Goal: Task Accomplishment & Management: Complete application form

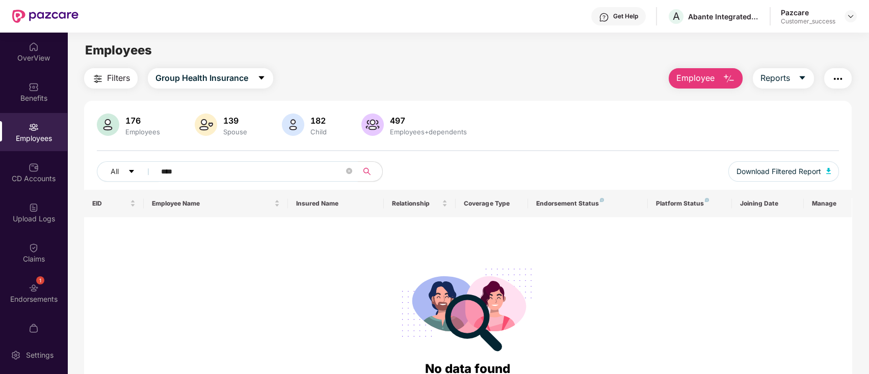
click at [267, 173] on input "****" at bounding box center [252, 171] width 183 height 15
click at [846, 18] on img at bounding box center [850, 16] width 8 height 8
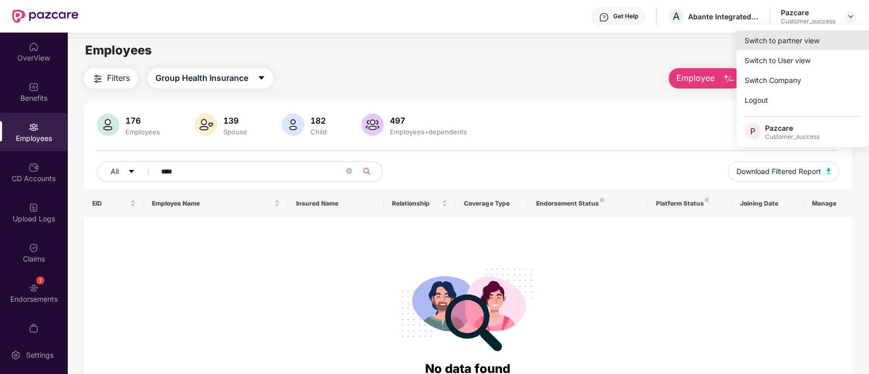
click at [783, 39] on div "Switch to partner view" at bounding box center [802, 41] width 132 height 20
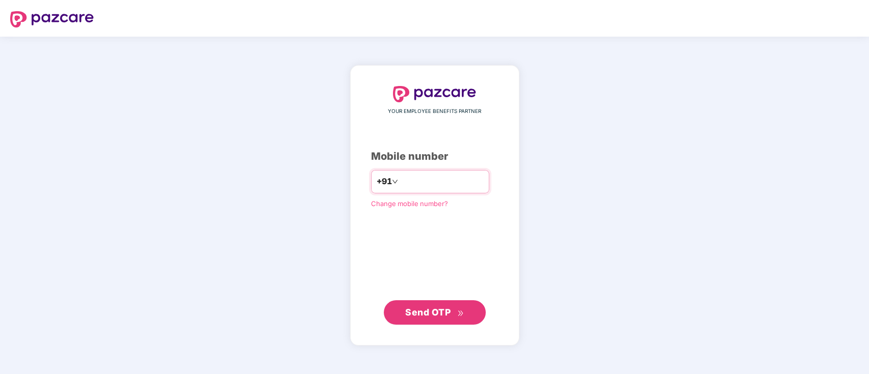
type input "**********"
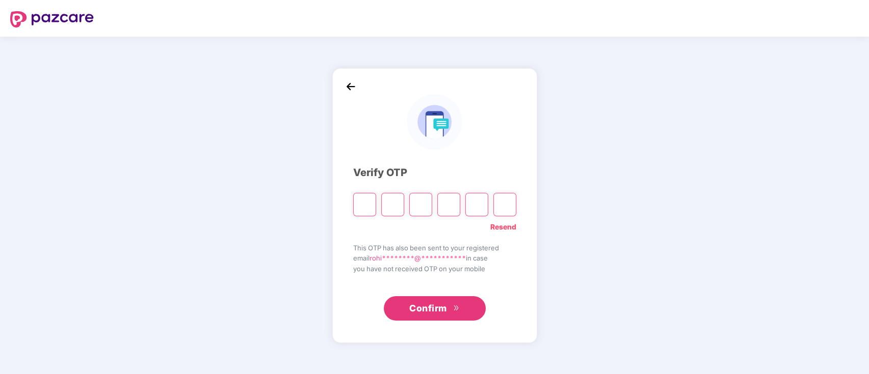
type input "*"
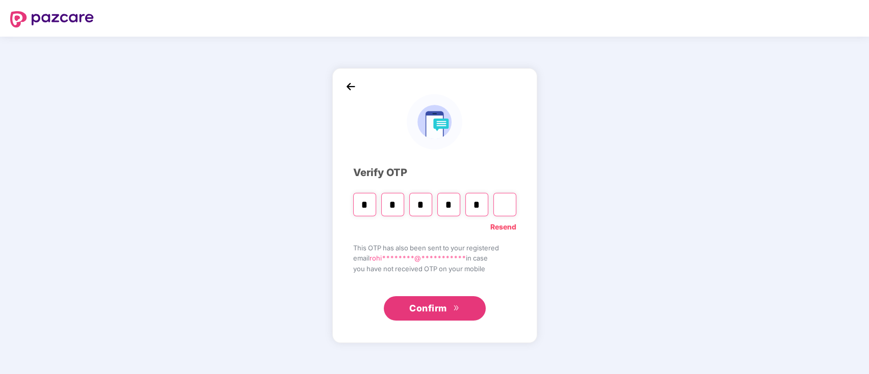
type input "*"
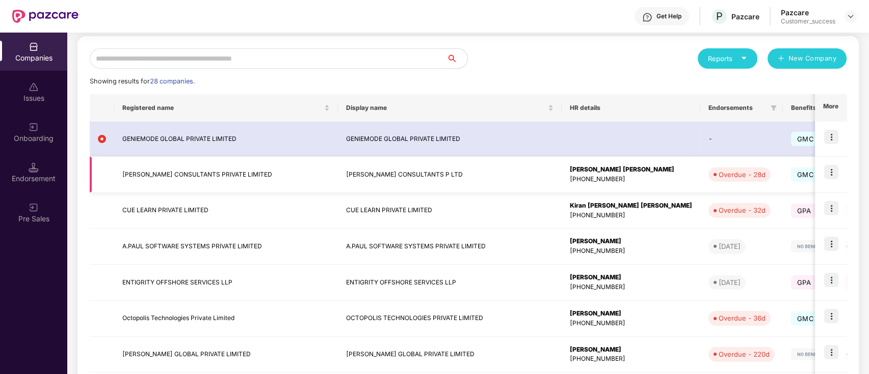
scroll to position [102, 0]
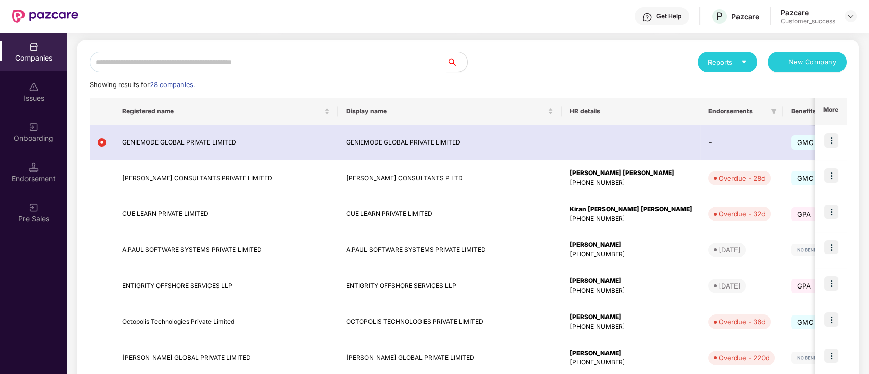
click at [308, 68] on input "text" at bounding box center [268, 62] width 357 height 20
type input "*"
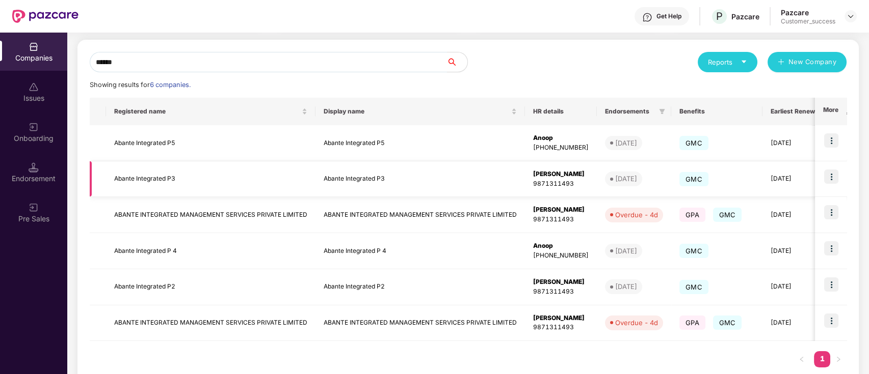
type input "******"
copy td "Abante Integrated P3"
drag, startPoint x: 322, startPoint y: 180, endPoint x: 401, endPoint y: 179, distance: 79.5
click at [401, 179] on td "Abante Integrated P3" at bounding box center [419, 180] width 209 height 36
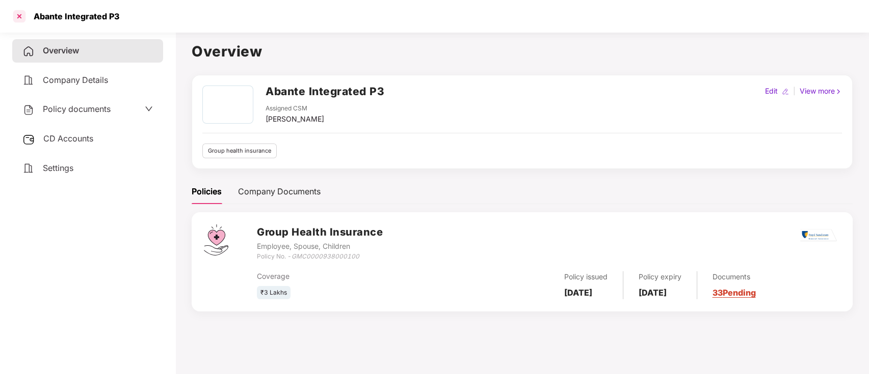
click at [17, 16] on div at bounding box center [19, 16] width 16 height 16
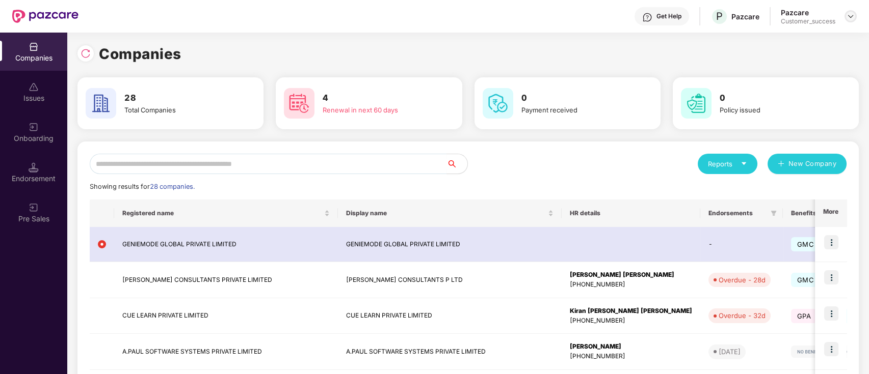
click at [848, 20] on img at bounding box center [850, 16] width 8 height 8
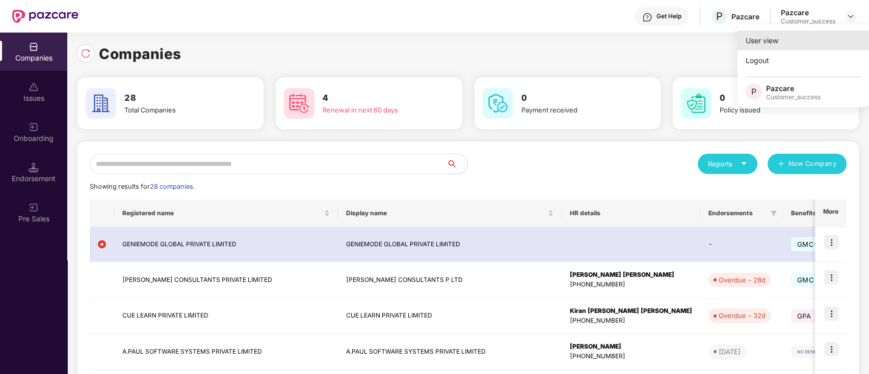
click at [795, 47] on div "User view" at bounding box center [803, 41] width 132 height 20
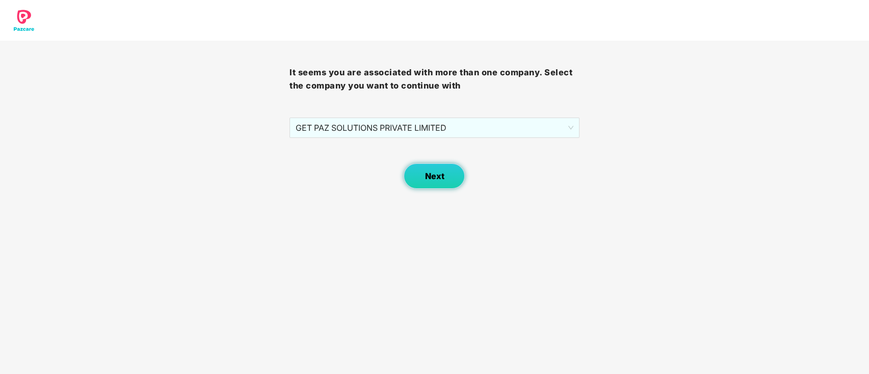
click at [422, 169] on button "Next" at bounding box center [434, 176] width 61 height 25
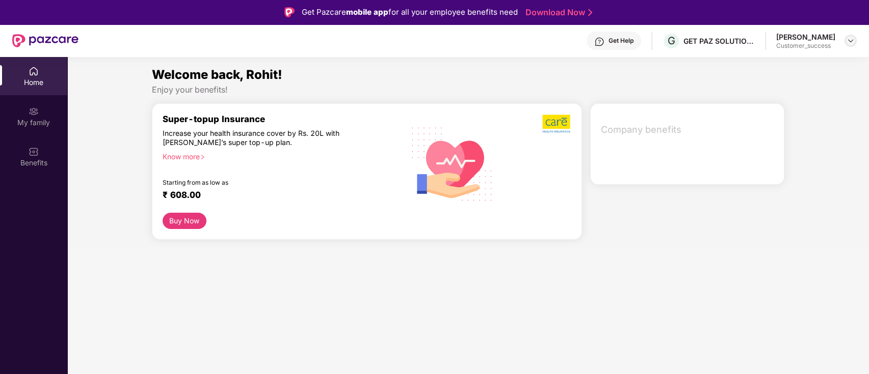
click at [849, 42] on img at bounding box center [850, 41] width 8 height 8
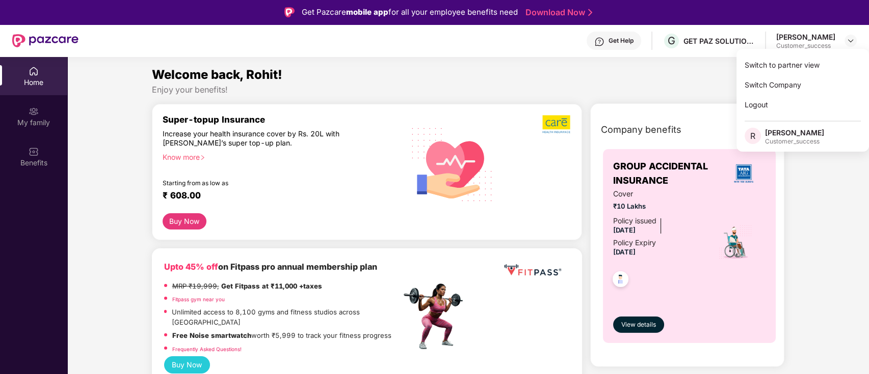
click at [766, 69] on div "Switch to partner view" at bounding box center [802, 65] width 132 height 20
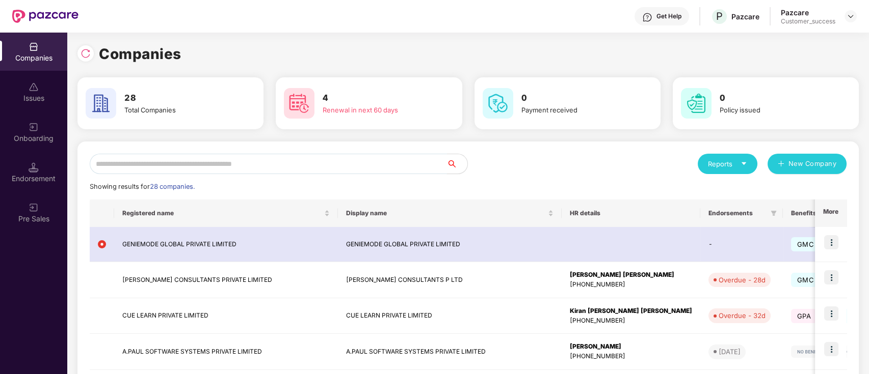
click at [196, 165] on input "text" at bounding box center [268, 164] width 357 height 20
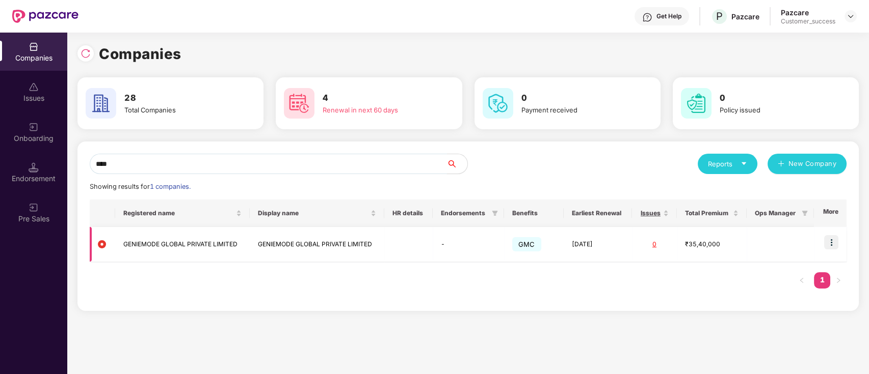
type input "****"
click at [829, 244] on img at bounding box center [831, 242] width 14 height 14
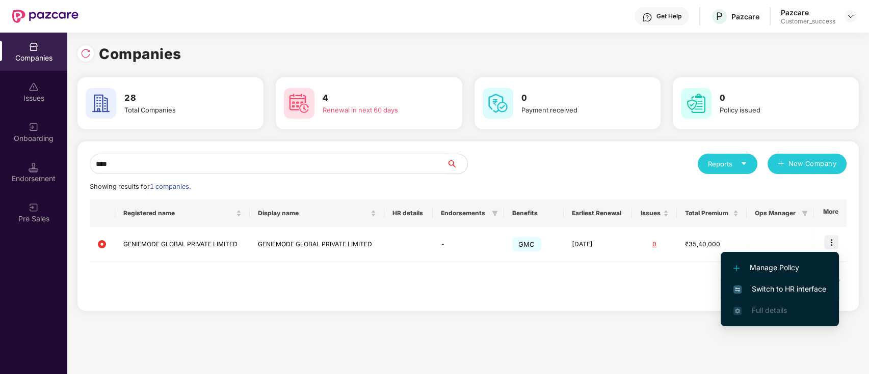
click at [766, 284] on span "Switch to HR interface" at bounding box center [779, 289] width 93 height 11
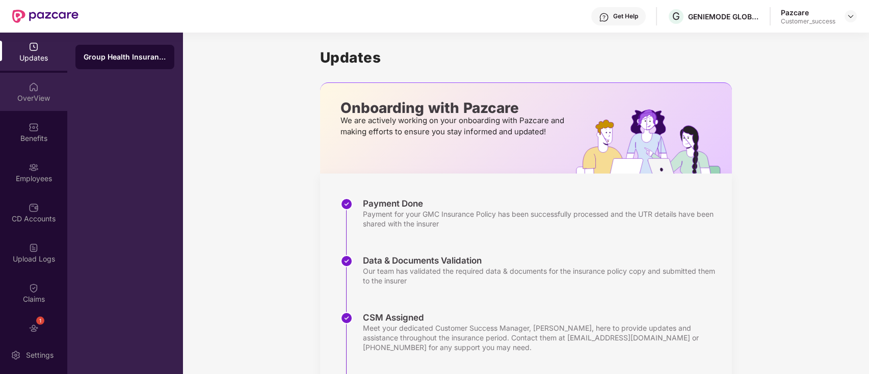
click at [37, 93] on div "OverView" at bounding box center [33, 98] width 67 height 10
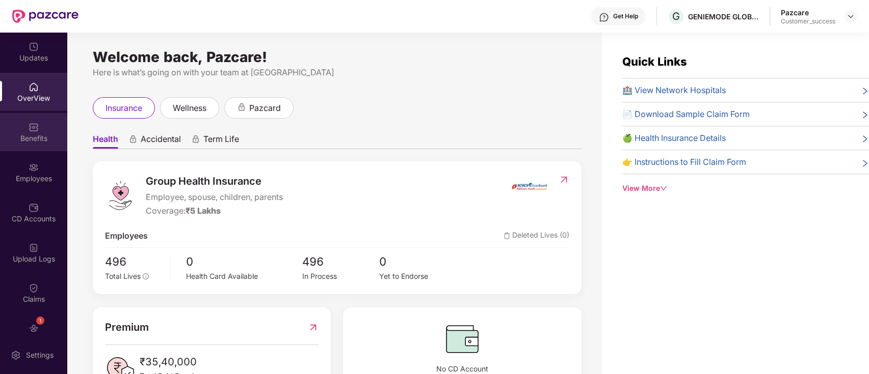
click at [30, 140] on div "Benefits" at bounding box center [33, 138] width 67 height 10
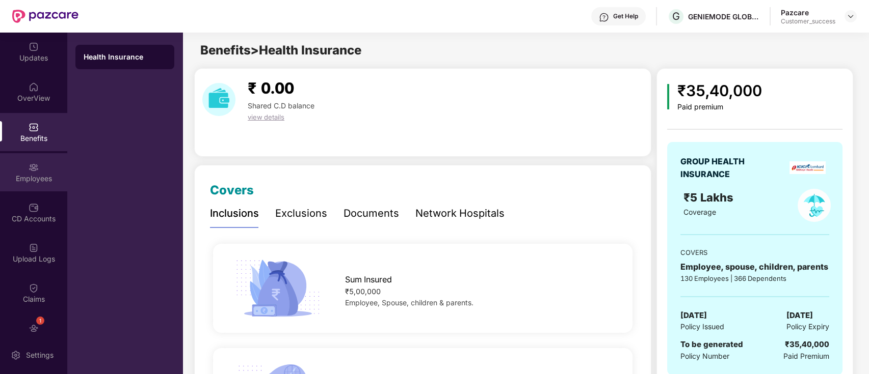
click at [39, 190] on div "Employees" at bounding box center [33, 172] width 67 height 38
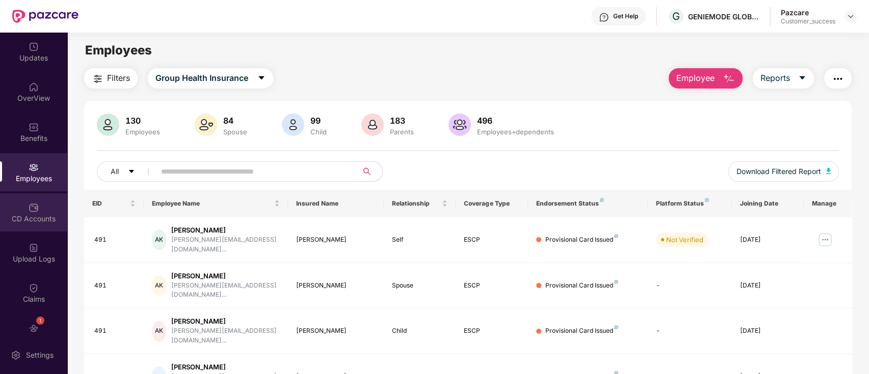
click at [37, 220] on div "CD Accounts" at bounding box center [33, 219] width 67 height 10
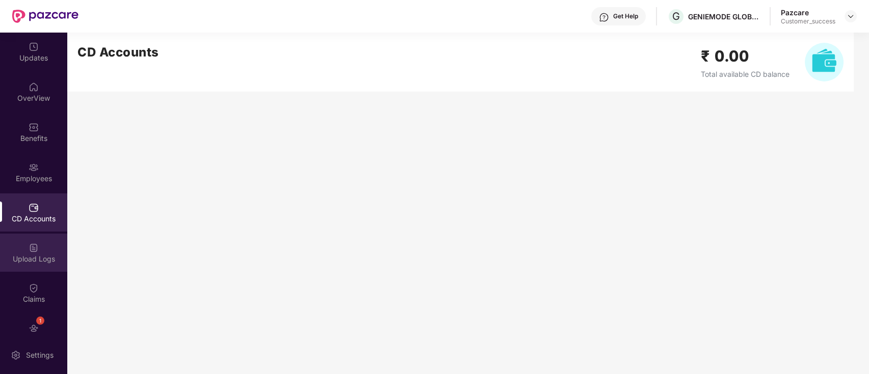
click at [36, 263] on div "Upload Logs" at bounding box center [33, 259] width 67 height 10
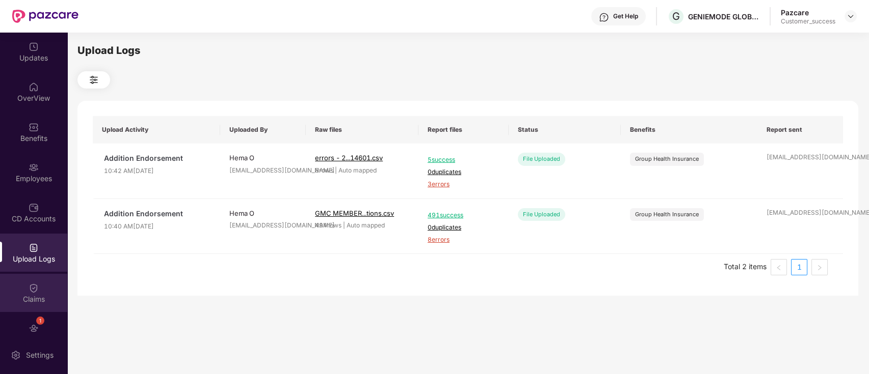
click at [39, 297] on div "Claims" at bounding box center [33, 299] width 67 height 10
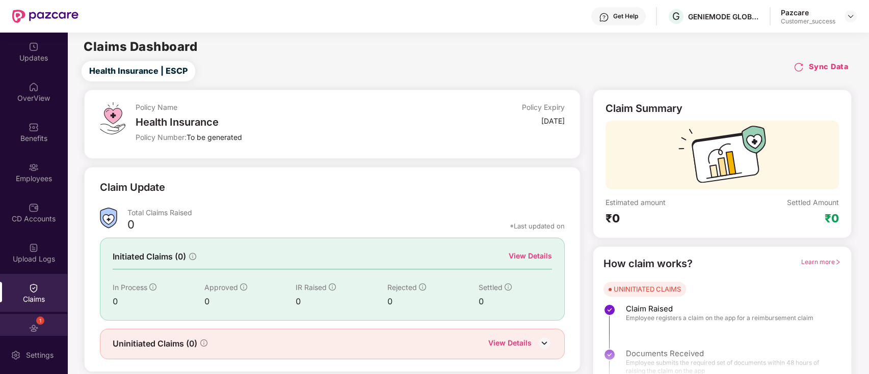
click at [34, 324] on img at bounding box center [34, 329] width 10 height 10
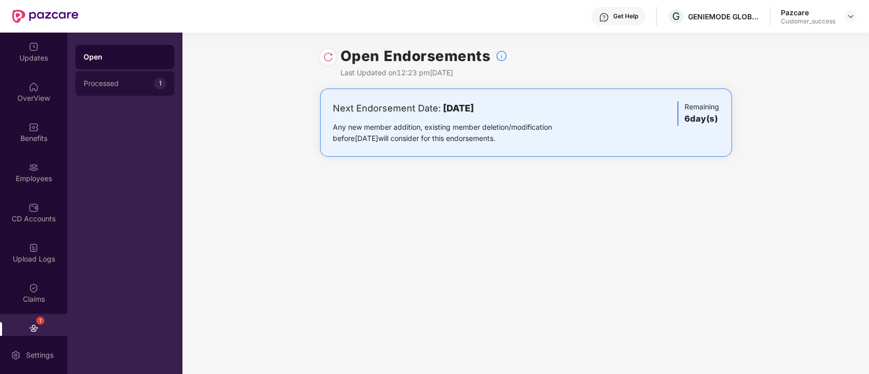
click at [126, 79] on div "Processed" at bounding box center [119, 83] width 70 height 8
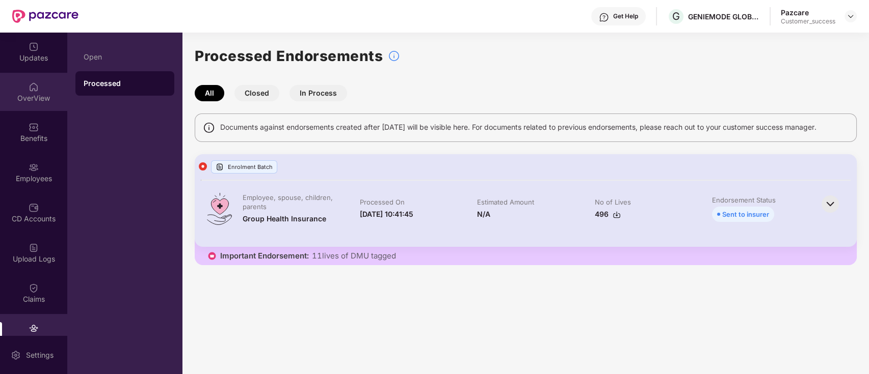
click at [34, 88] on img at bounding box center [34, 87] width 10 height 10
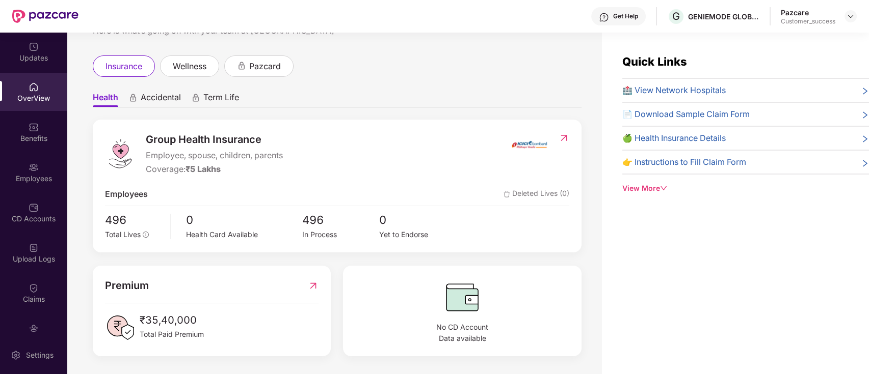
scroll to position [41, 0]
click at [29, 67] on div "Updates" at bounding box center [33, 52] width 67 height 38
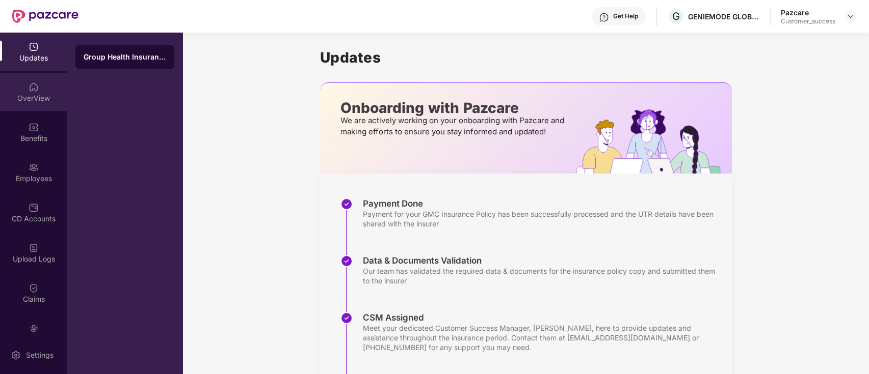
click at [25, 108] on div "OverView" at bounding box center [33, 92] width 67 height 38
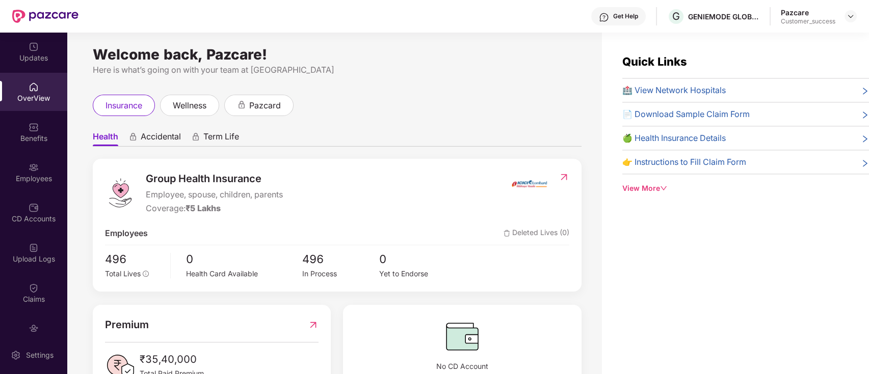
scroll to position [1, 0]
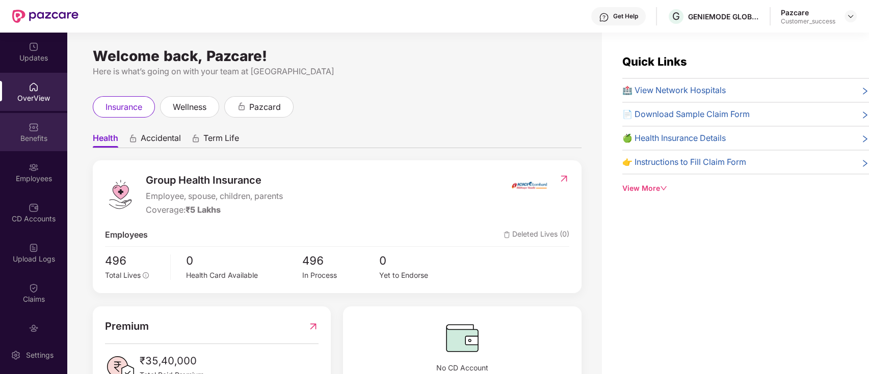
click at [37, 147] on div "Benefits" at bounding box center [33, 132] width 67 height 38
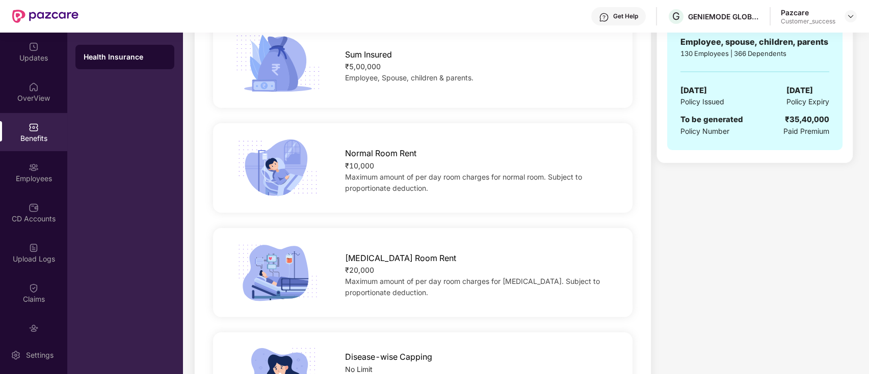
scroll to position [326, 0]
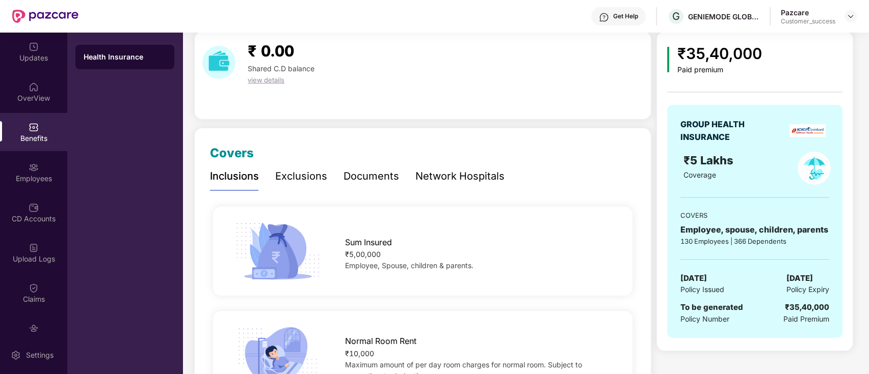
click at [292, 175] on div "Exclusions" at bounding box center [301, 177] width 52 height 16
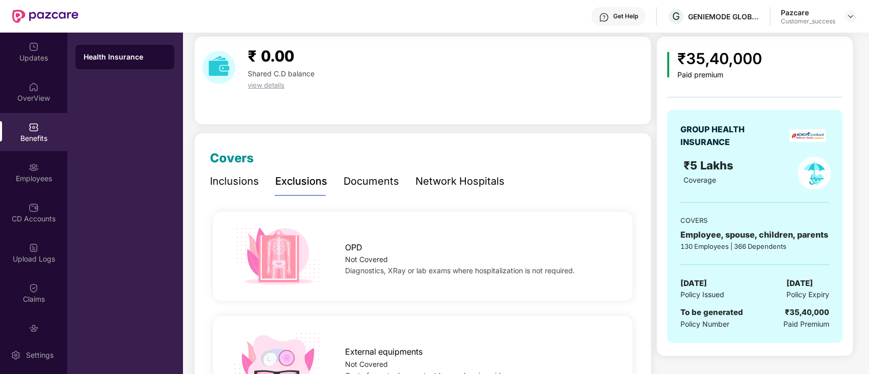
scroll to position [31, 0]
click at [17, 180] on div "Employees" at bounding box center [33, 179] width 67 height 10
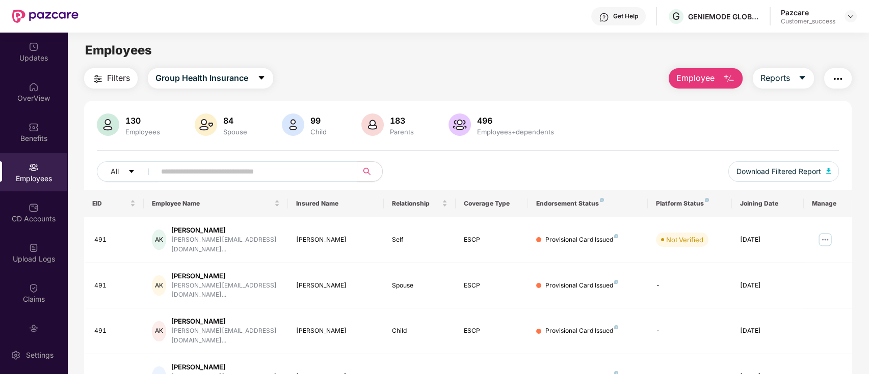
scroll to position [1, 0]
click at [38, 219] on div "CD Accounts" at bounding box center [33, 219] width 67 height 10
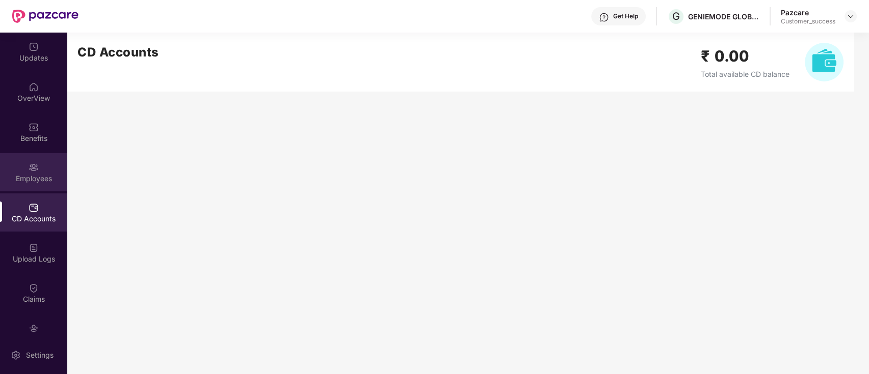
click at [29, 163] on img at bounding box center [34, 168] width 10 height 10
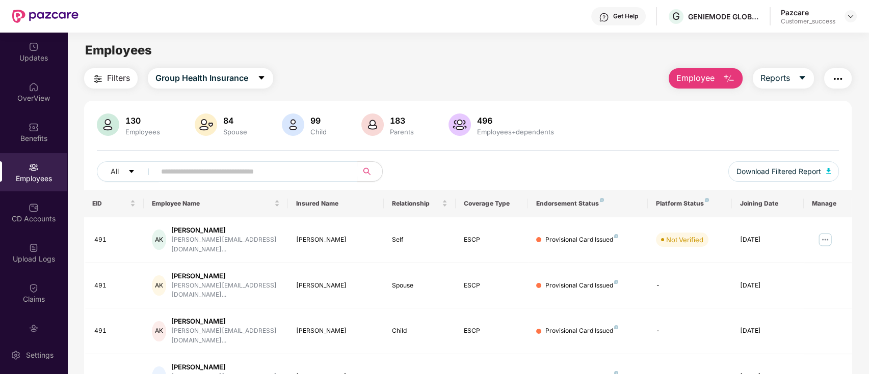
click at [704, 82] on span "Employee" at bounding box center [695, 78] width 38 height 13
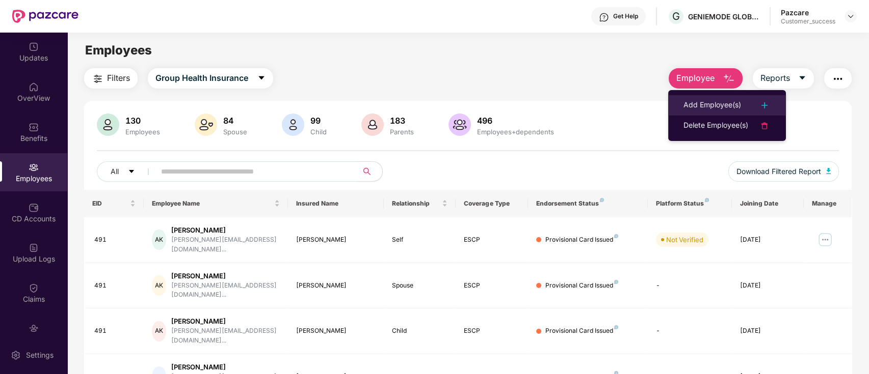
click at [768, 101] on img at bounding box center [764, 105] width 12 height 12
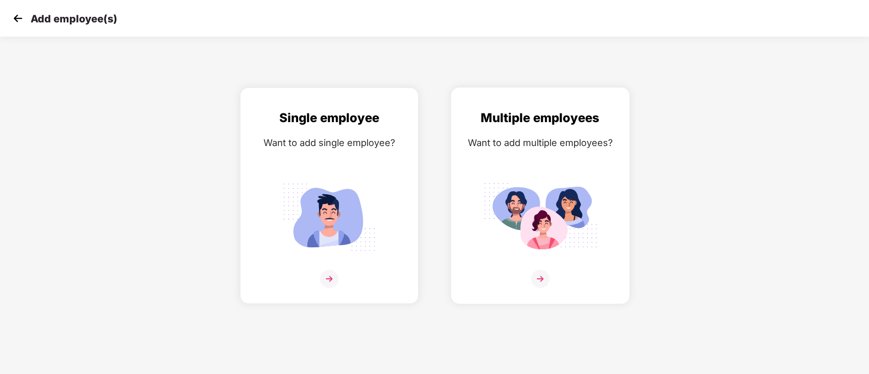
click at [534, 238] on img at bounding box center [540, 217] width 114 height 79
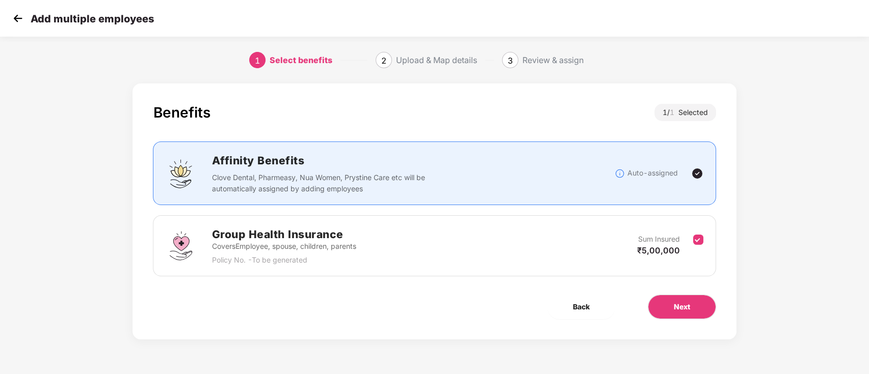
click at [16, 11] on img at bounding box center [17, 18] width 15 height 15
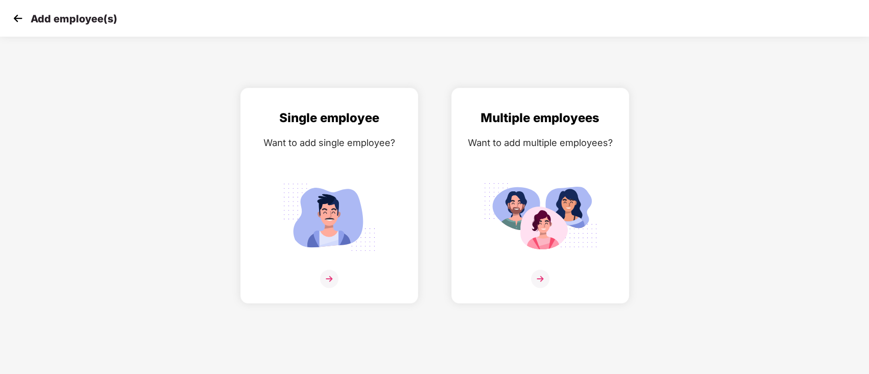
click at [14, 14] on img at bounding box center [17, 18] width 15 height 15
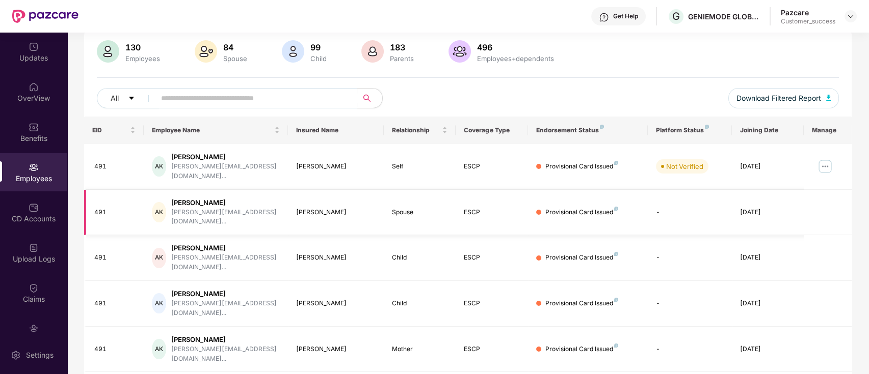
scroll to position [72, 0]
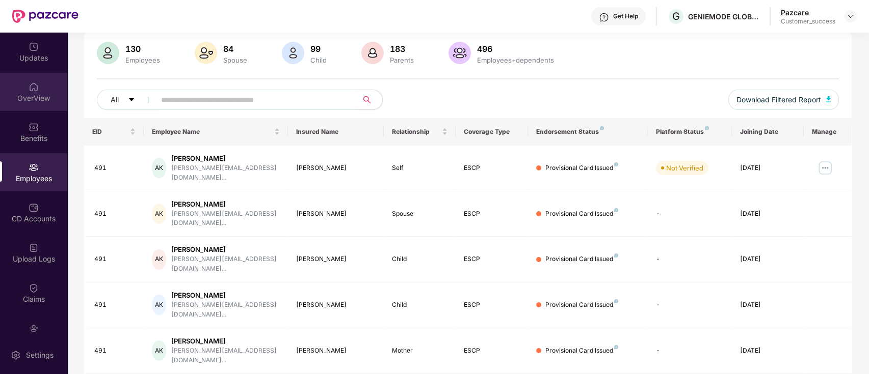
click at [32, 84] on img at bounding box center [34, 87] width 10 height 10
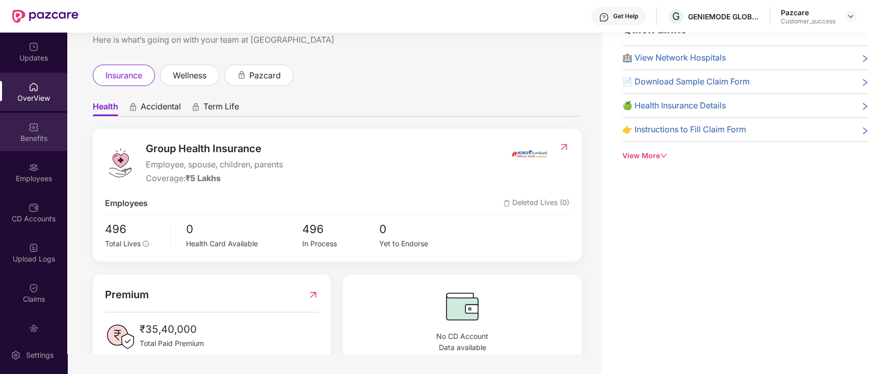
click at [38, 143] on div "Benefits" at bounding box center [33, 138] width 67 height 10
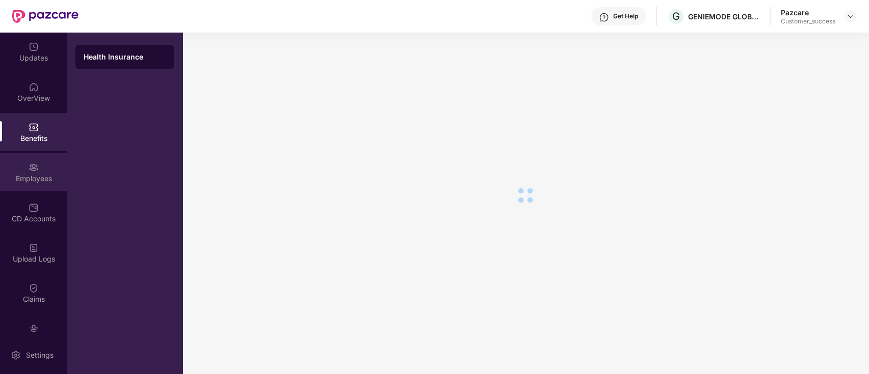
click at [35, 174] on div "Employees" at bounding box center [33, 179] width 67 height 10
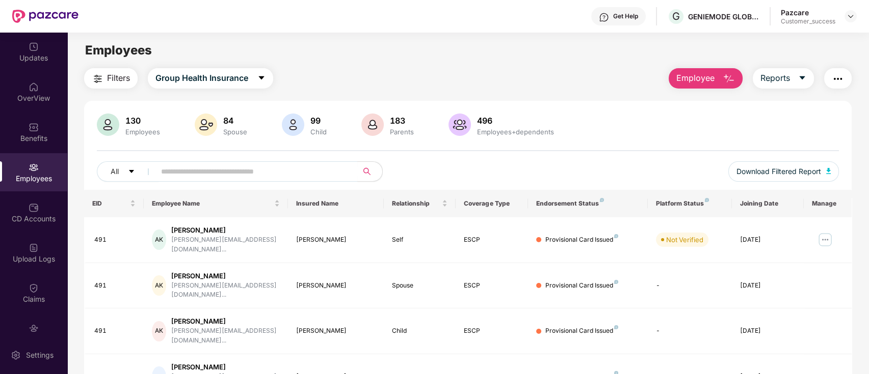
click at [695, 79] on span "Employee" at bounding box center [695, 78] width 38 height 13
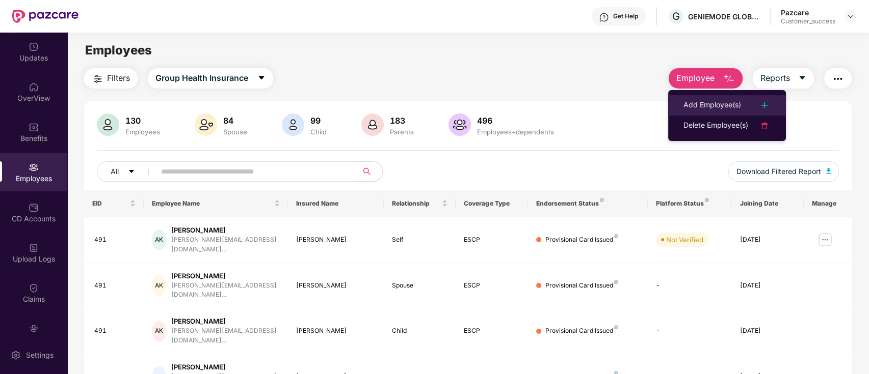
click at [717, 105] on div "Add Employee(s)" at bounding box center [712, 105] width 58 height 12
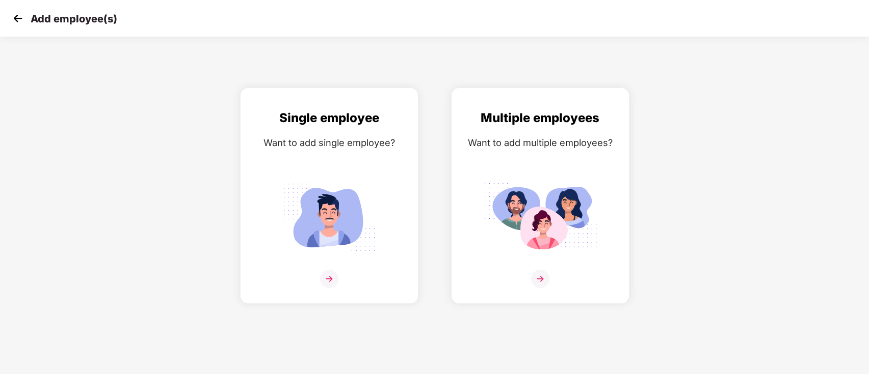
click at [20, 21] on img at bounding box center [17, 18] width 15 height 15
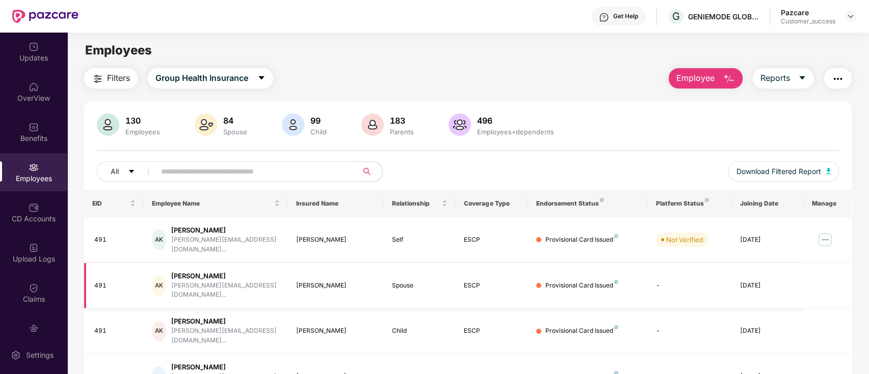
scroll to position [64, 0]
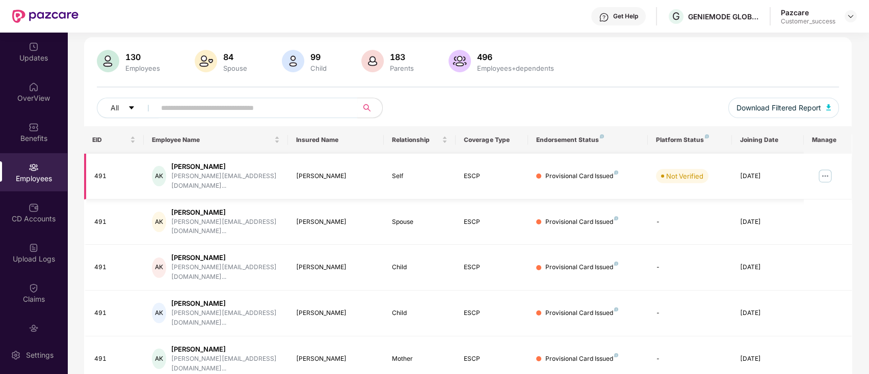
click at [820, 171] on img at bounding box center [825, 176] width 16 height 16
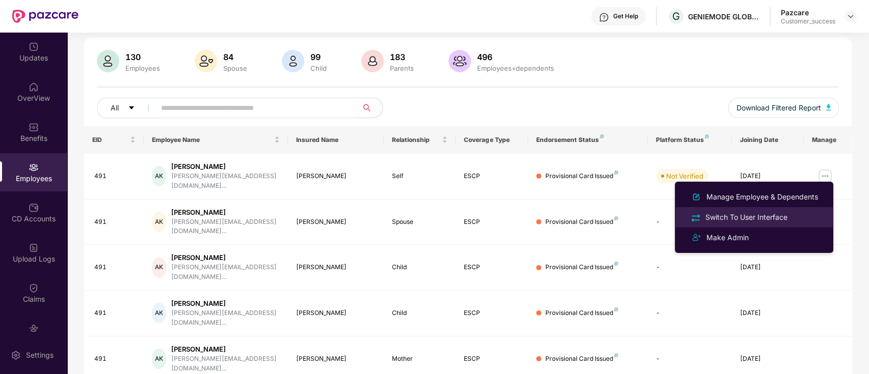
click at [774, 217] on div "Switch To User Interface" at bounding box center [746, 217] width 86 height 11
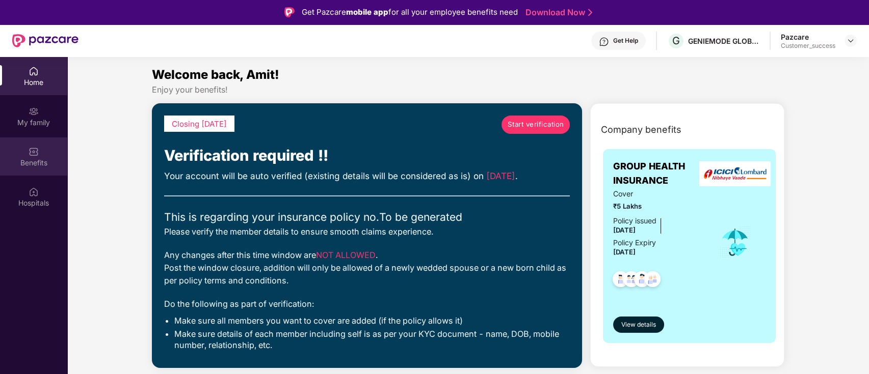
click at [38, 152] on img at bounding box center [34, 152] width 10 height 10
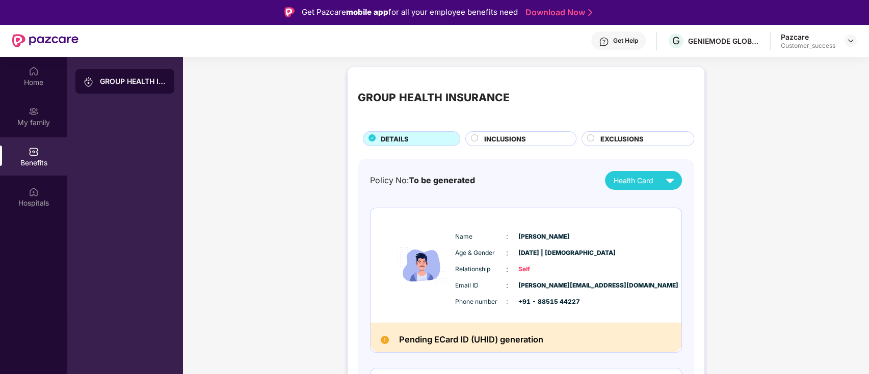
click at [488, 137] on span "INCLUSIONS" at bounding box center [505, 139] width 42 height 10
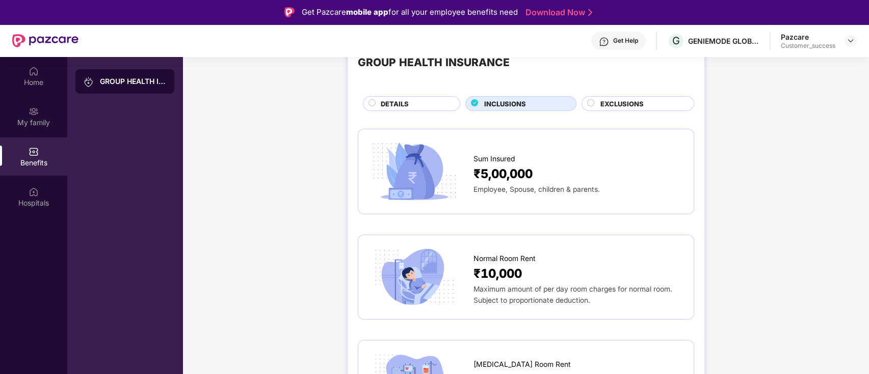
scroll to position [32, 0]
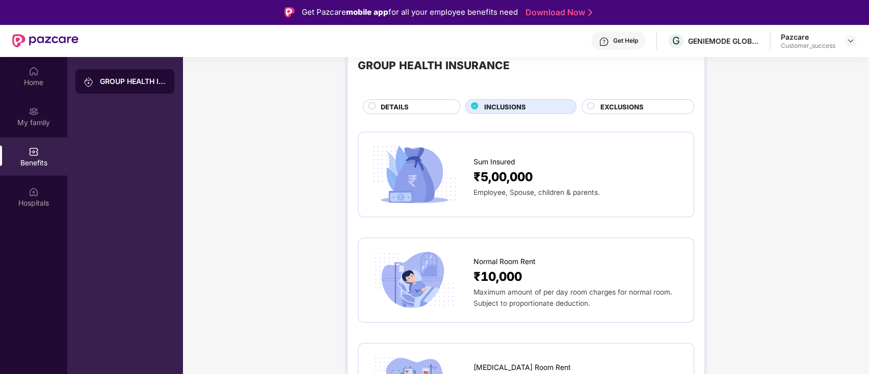
click at [616, 111] on span "EXCLUSIONS" at bounding box center [621, 107] width 43 height 10
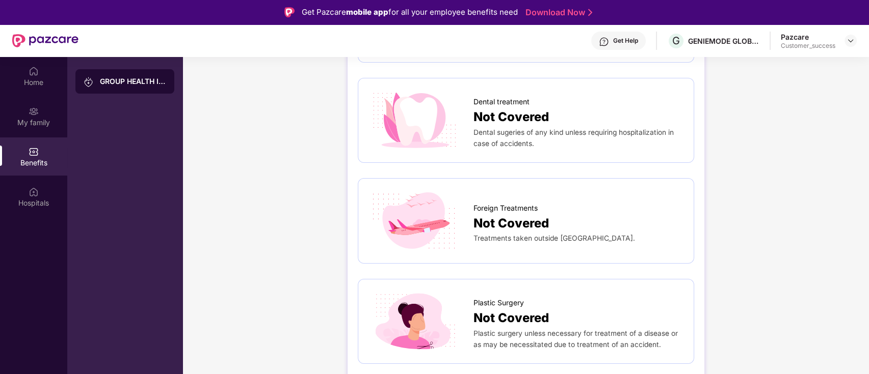
scroll to position [387, 0]
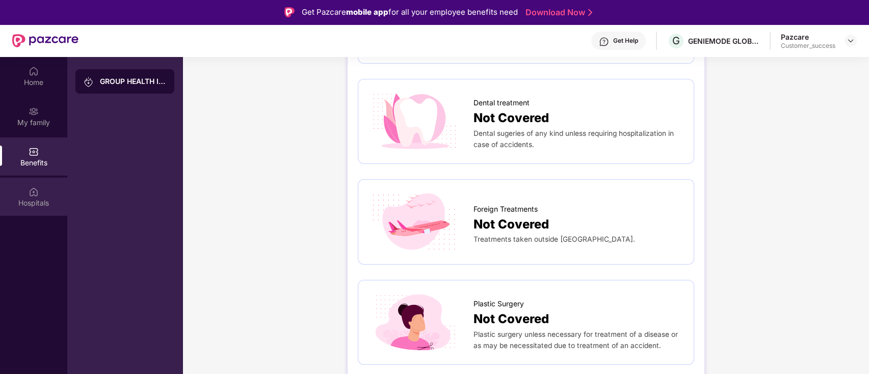
click at [48, 190] on div "Hospitals" at bounding box center [33, 197] width 67 height 38
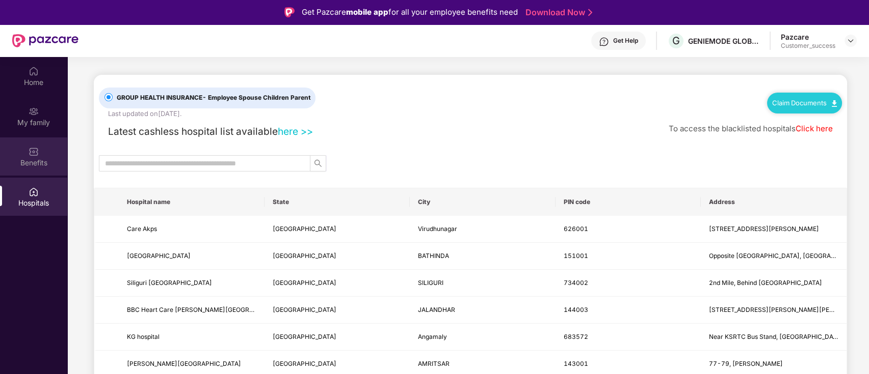
click at [37, 146] on div at bounding box center [34, 151] width 10 height 10
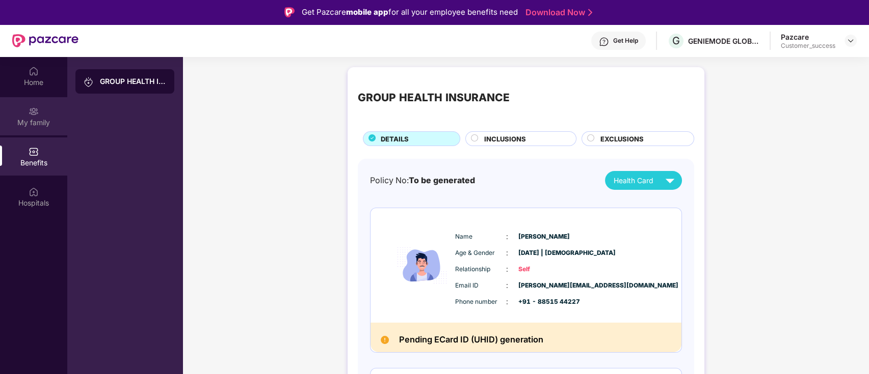
click at [36, 124] on div "My family" at bounding box center [33, 123] width 67 height 10
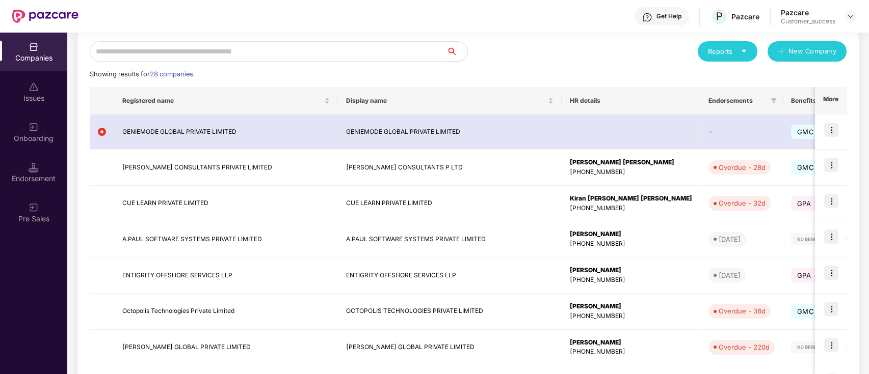
scroll to position [116, 0]
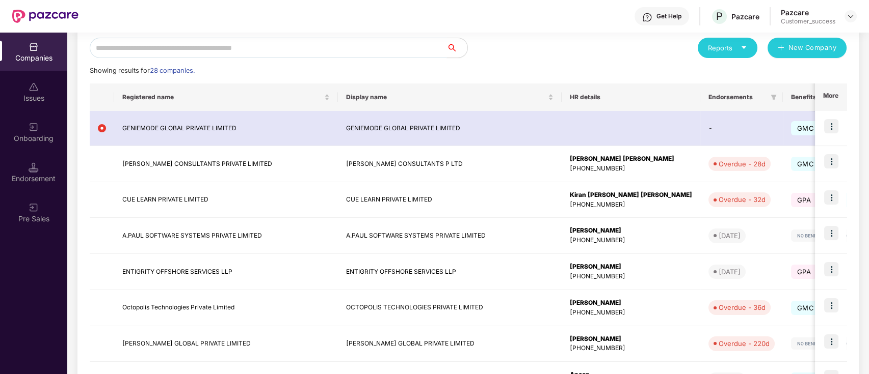
click at [331, 51] on input "text" at bounding box center [268, 48] width 357 height 20
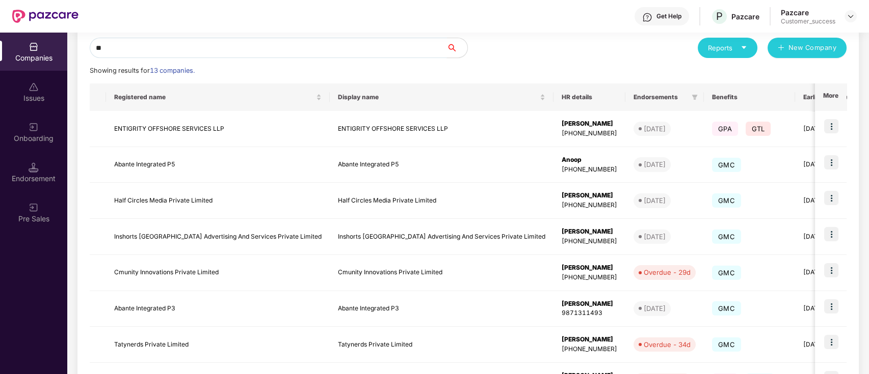
type input "*"
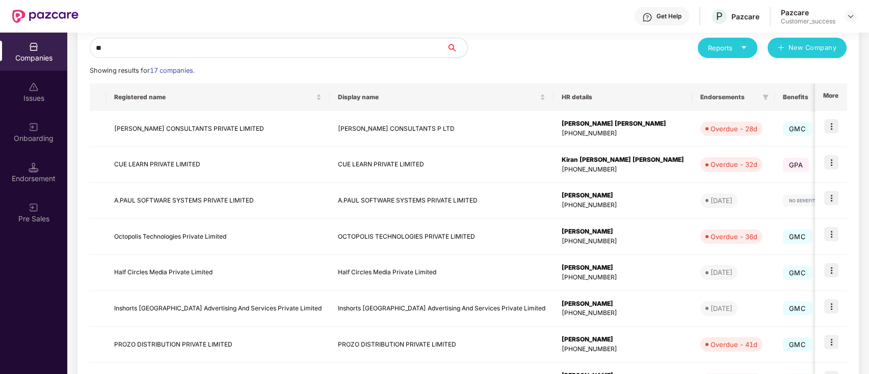
scroll to position [16, 0]
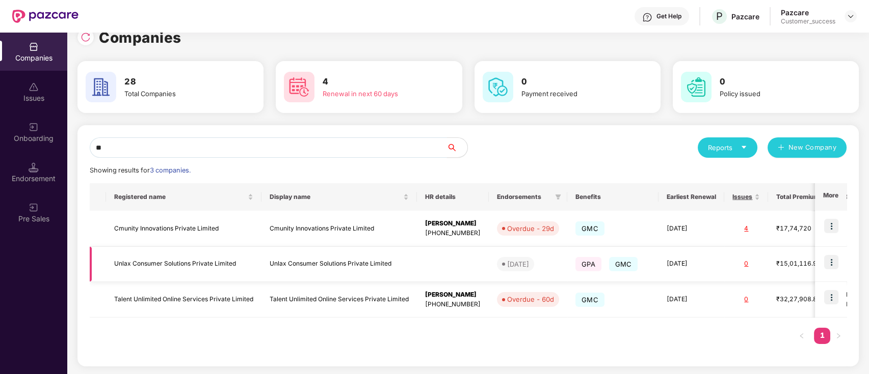
type input "**"
click at [833, 263] on img at bounding box center [831, 262] width 14 height 14
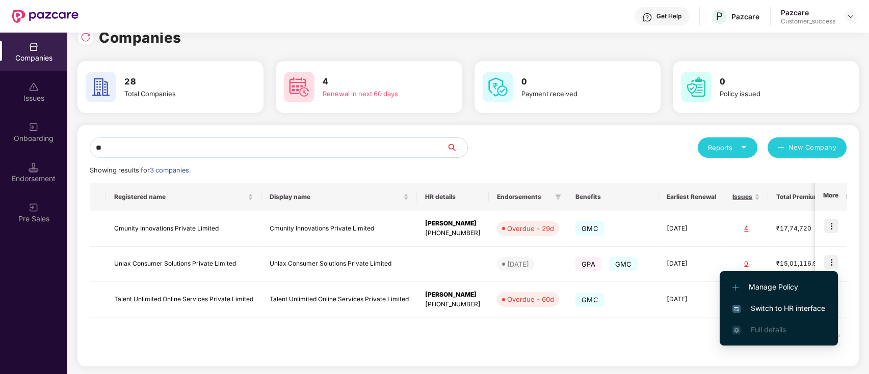
click at [777, 312] on span "Switch to HR interface" at bounding box center [778, 308] width 93 height 11
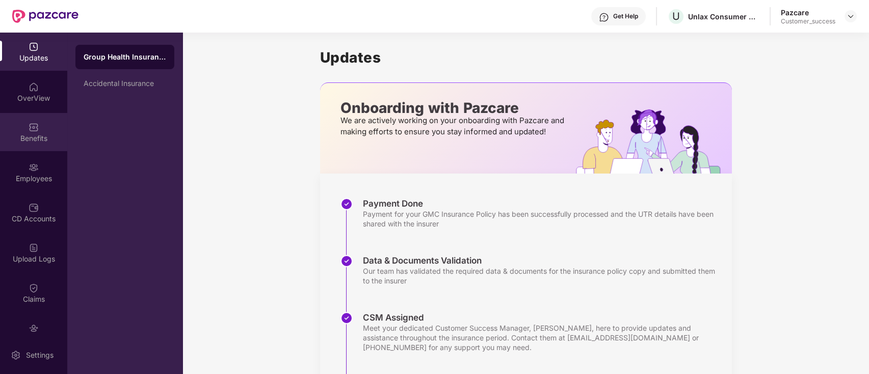
click at [36, 135] on div "Benefits" at bounding box center [33, 138] width 67 height 10
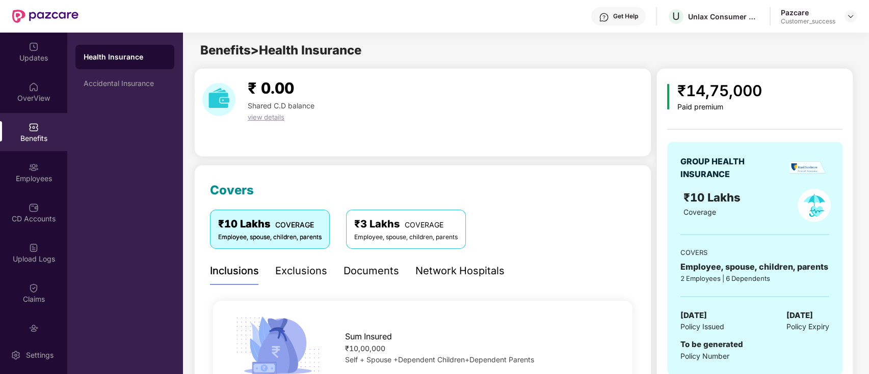
click at [26, 137] on div "Benefits" at bounding box center [33, 138] width 67 height 10
click at [29, 180] on div "Employees" at bounding box center [33, 179] width 67 height 10
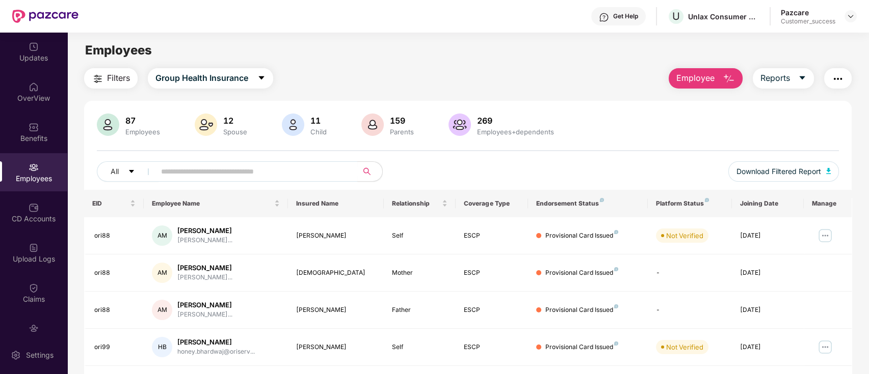
click at [730, 76] on img "button" at bounding box center [728, 79] width 12 height 12
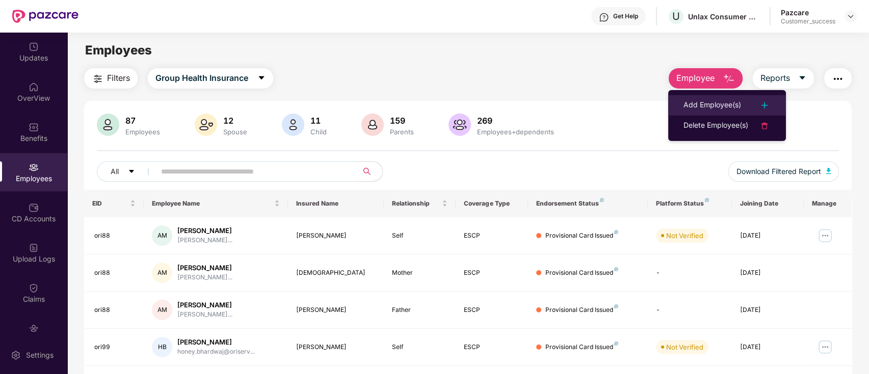
click at [734, 103] on div "Add Employee(s)" at bounding box center [712, 105] width 58 height 12
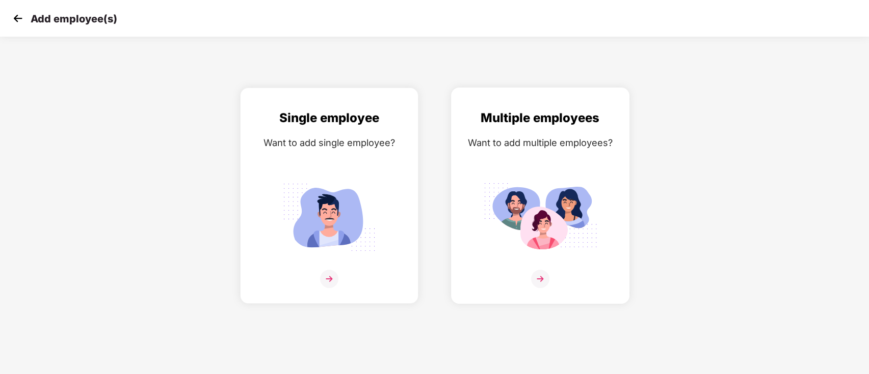
click at [537, 269] on div "Multiple employees Want to add multiple employees?" at bounding box center [540, 205] width 157 height 193
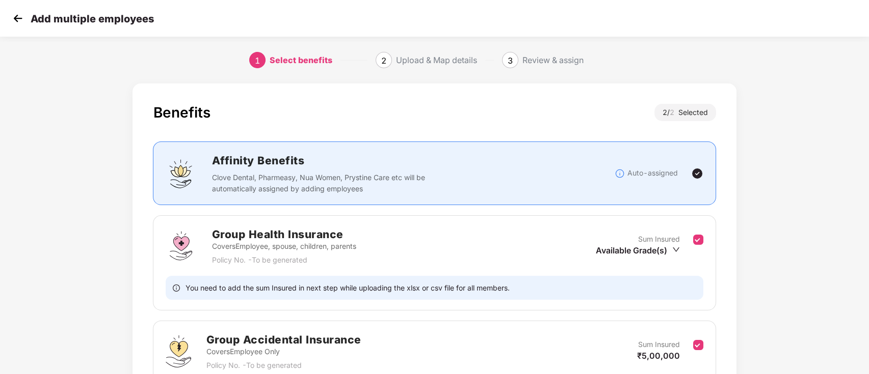
scroll to position [96, 0]
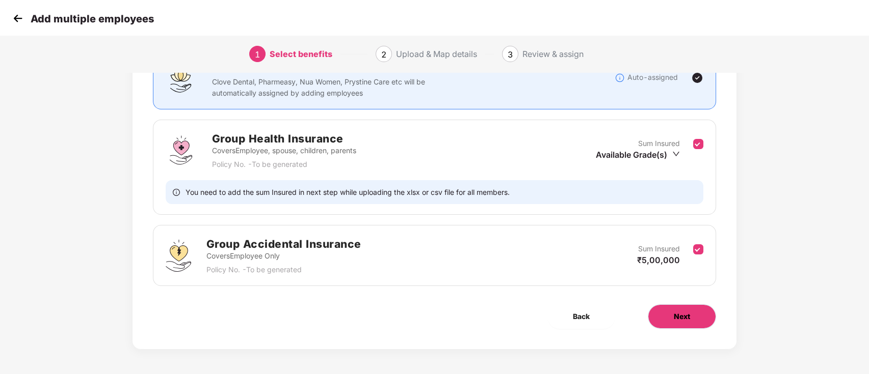
click at [653, 312] on button "Next" at bounding box center [682, 317] width 68 height 24
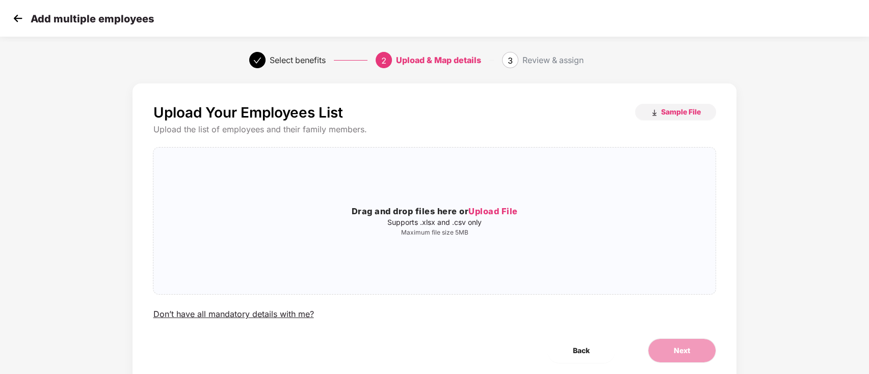
click at [25, 18] on img at bounding box center [17, 18] width 15 height 15
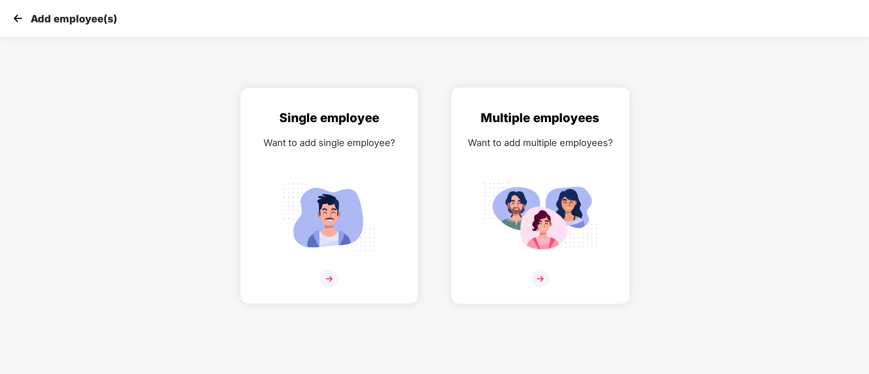
click at [538, 273] on img at bounding box center [540, 279] width 18 height 18
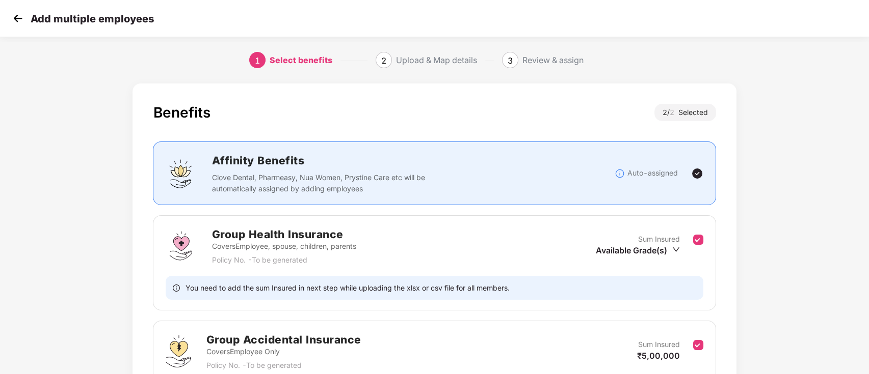
scroll to position [96, 0]
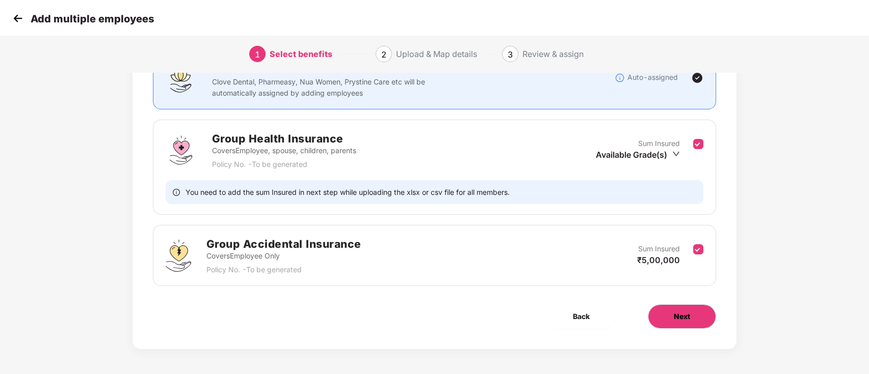
click at [688, 319] on span "Next" at bounding box center [682, 316] width 16 height 11
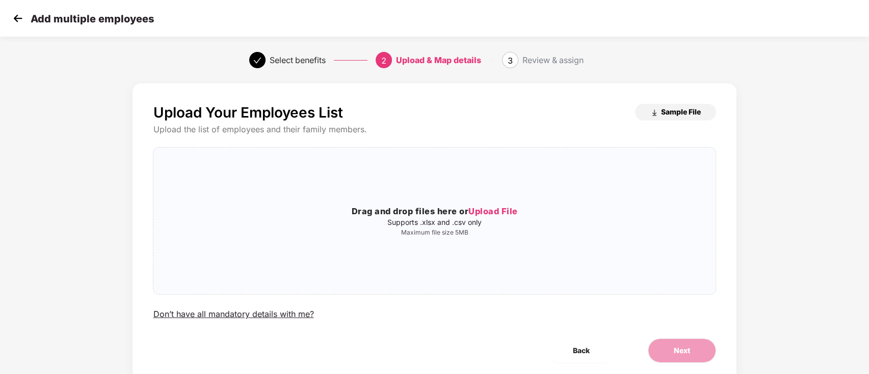
click at [668, 110] on span "Sample File" at bounding box center [681, 112] width 40 height 10
click at [12, 18] on img at bounding box center [17, 18] width 15 height 15
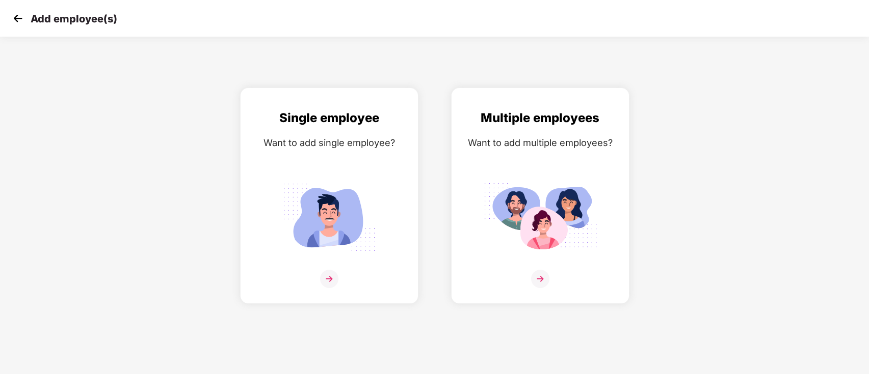
click at [12, 18] on img at bounding box center [17, 18] width 15 height 15
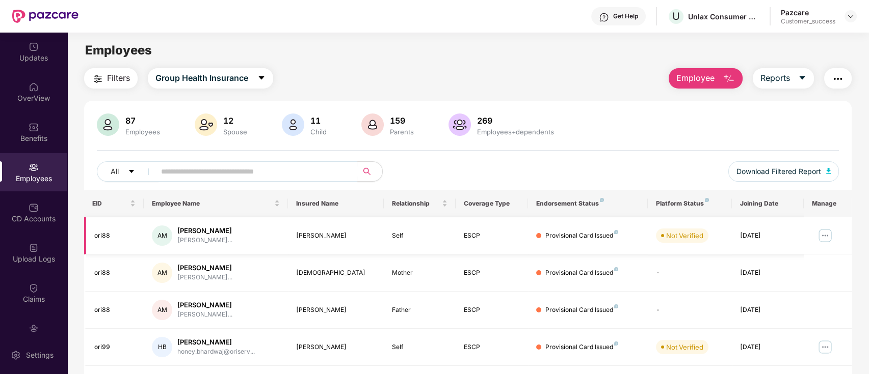
click at [830, 236] on img at bounding box center [825, 236] width 16 height 16
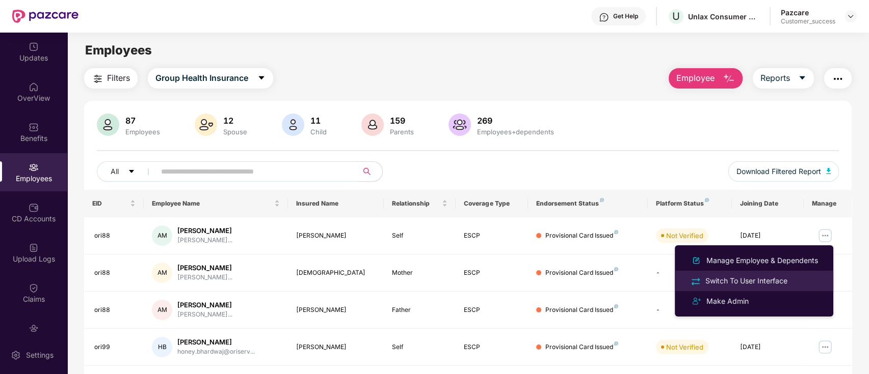
click at [802, 283] on div "Switch To User Interface" at bounding box center [754, 281] width 132 height 12
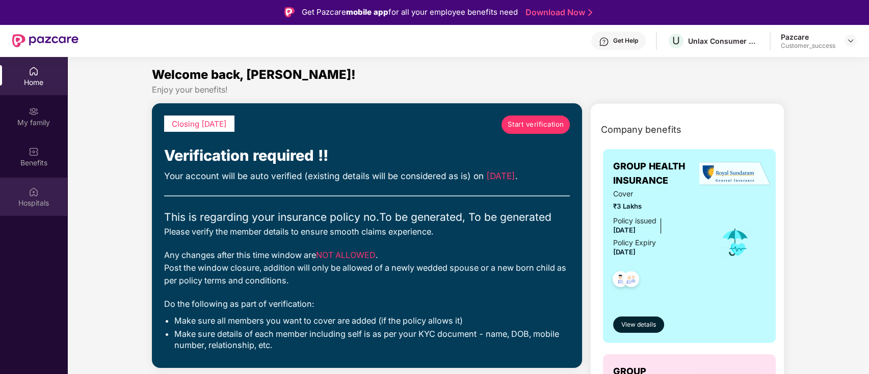
click at [37, 190] on img at bounding box center [34, 192] width 10 height 10
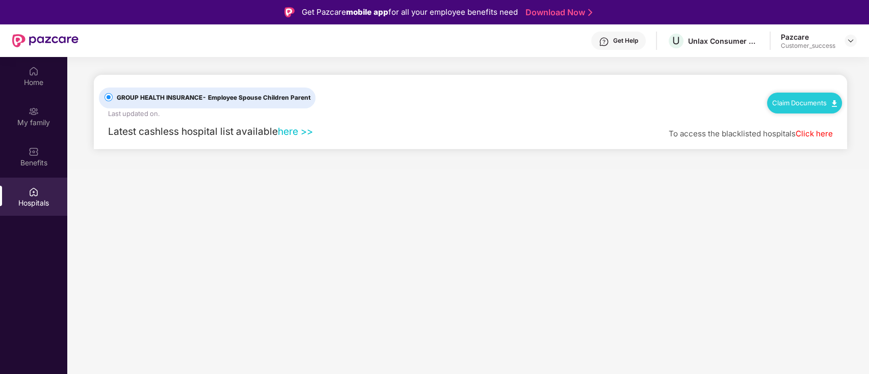
click at [290, 132] on link "here >>" at bounding box center [295, 131] width 35 height 12
click at [292, 132] on link "here >>" at bounding box center [295, 131] width 35 height 12
